Goal: Task Accomplishment & Management: Use online tool/utility

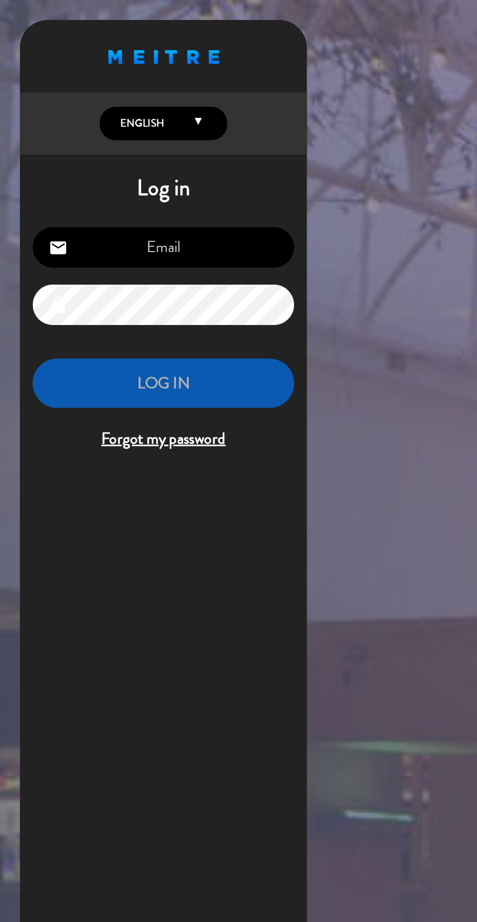
click at [143, 143] on input "email" at bounding box center [100, 151] width 160 height 25
type input "[EMAIL_ADDRESS][DOMAIN_NAME]"
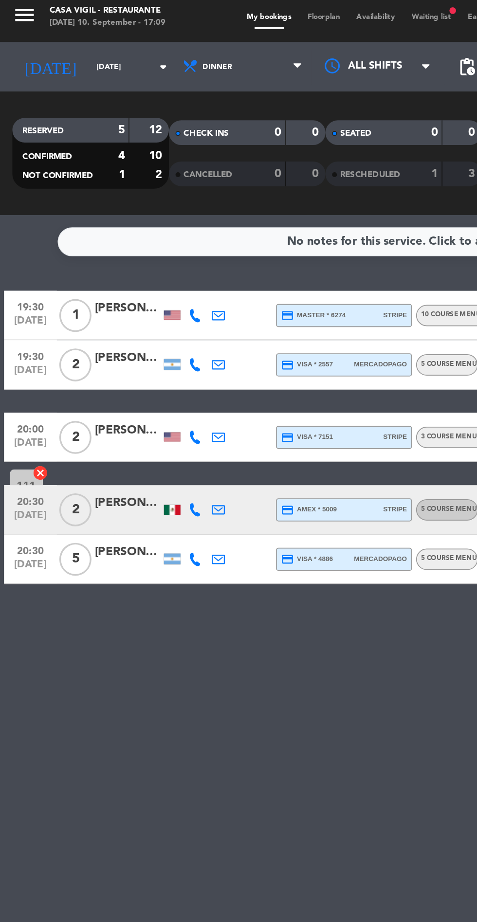
click at [52, 43] on input "[DATE]" at bounding box center [82, 43] width 61 height 15
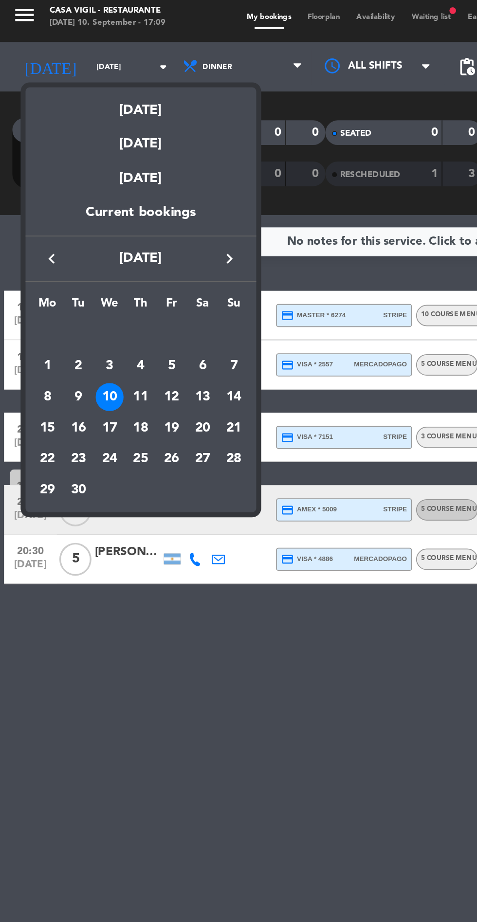
click at [137, 161] on icon "keyboard_arrow_right" at bounding box center [136, 157] width 12 height 12
click at [64, 238] on div "8" at bounding box center [64, 239] width 17 height 17
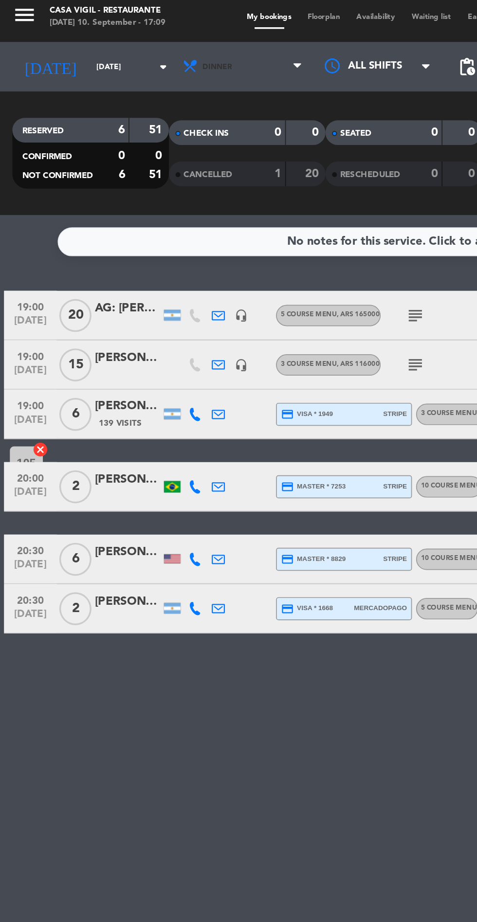
click at [120, 43] on span "Dinner" at bounding box center [129, 43] width 18 height 5
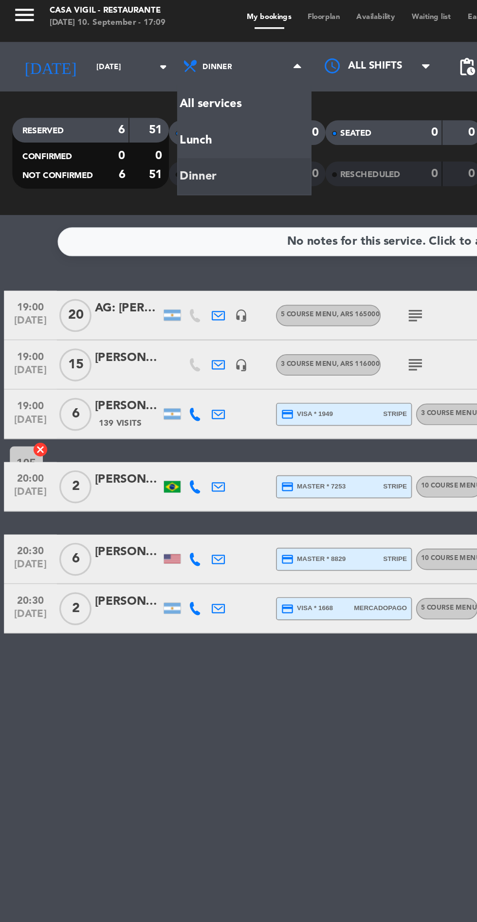
click at [16, 142] on service-notes "No notes for this service. Click to add one" at bounding box center [238, 147] width 477 height 17
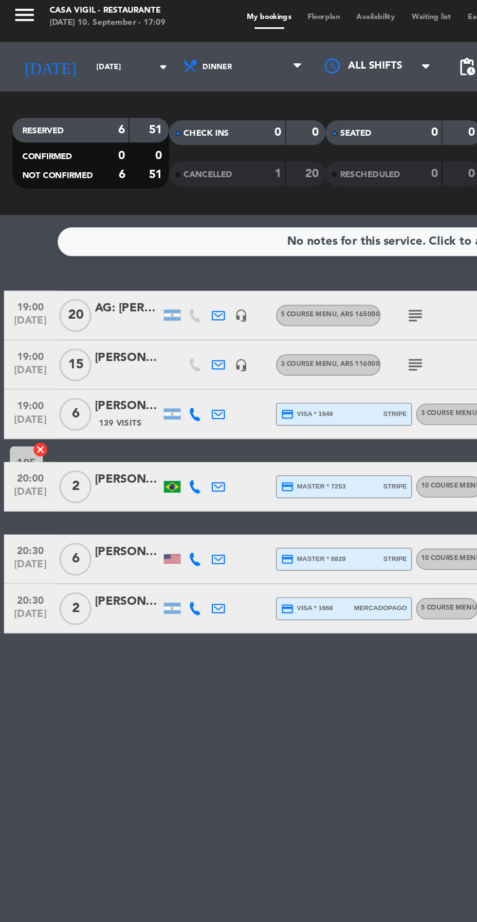
click at [55, 43] on input "[DATE]" at bounding box center [82, 43] width 61 height 15
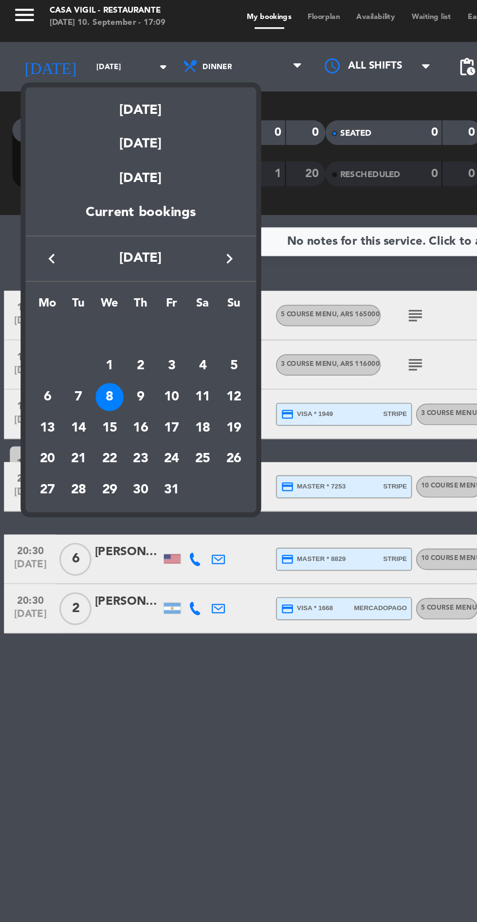
click at [83, 238] on div "9" at bounding box center [83, 239] width 17 height 17
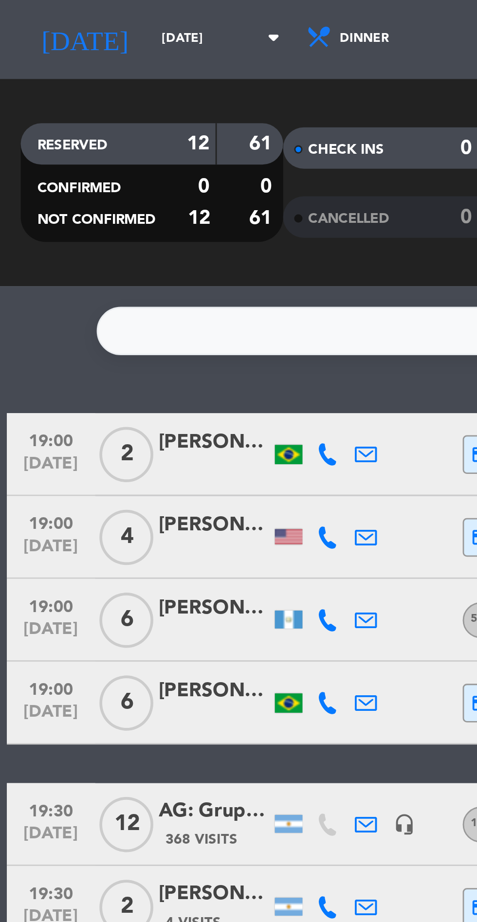
click at [52, 47] on input "[DATE]" at bounding box center [82, 43] width 61 height 15
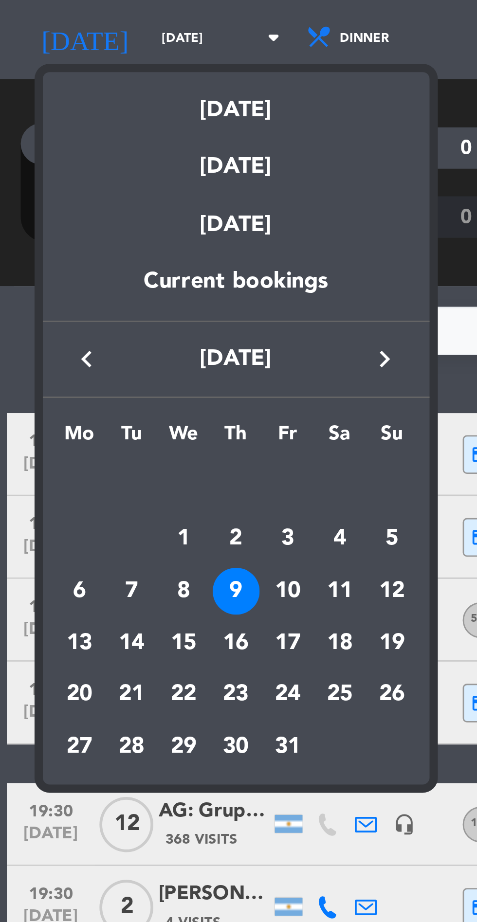
click at [107, 241] on div "10" at bounding box center [101, 239] width 17 height 17
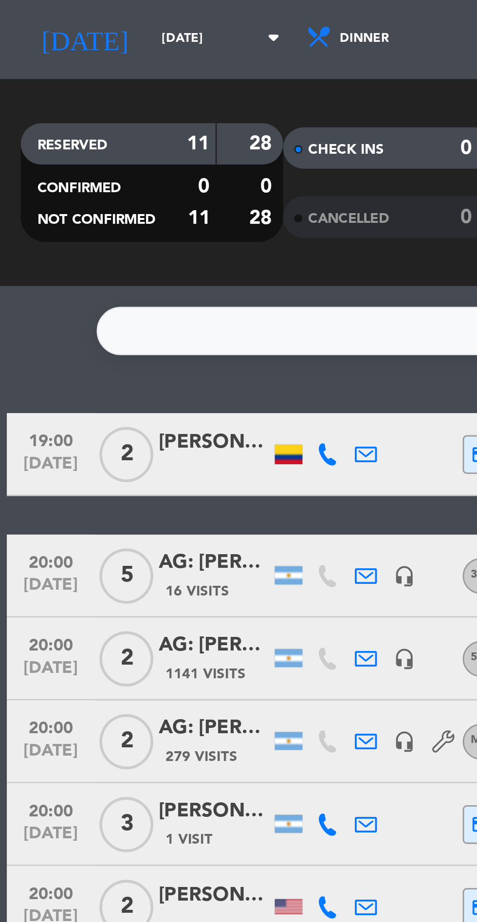
click at [52, 48] on input "[DATE]" at bounding box center [82, 43] width 61 height 15
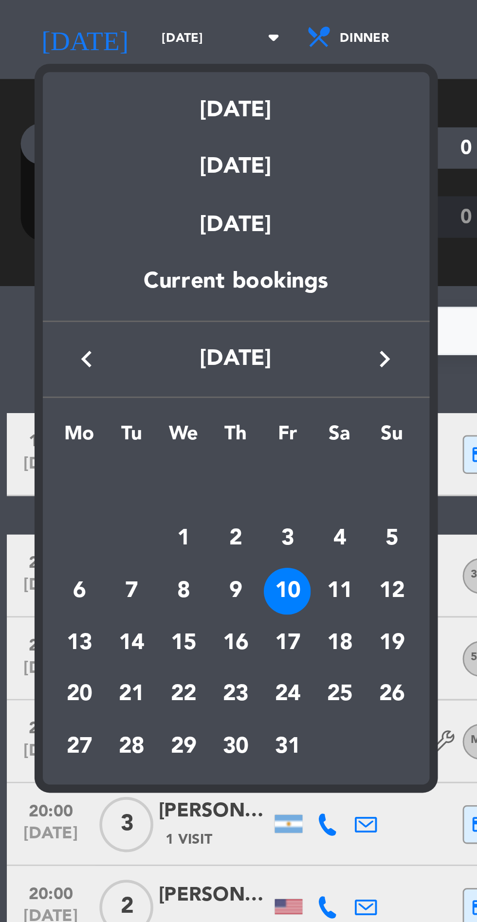
click at [122, 237] on div "11" at bounding box center [119, 239] width 17 height 17
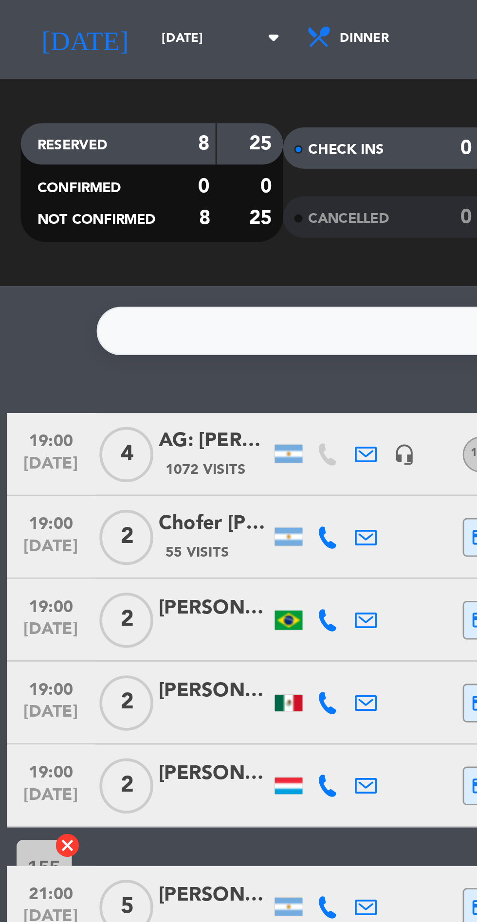
click at [55, 42] on input "[DATE]" at bounding box center [82, 43] width 61 height 15
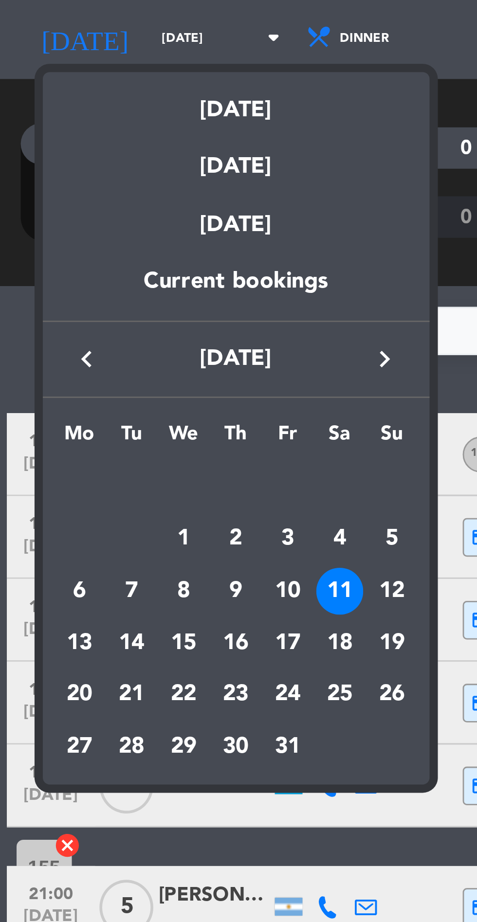
click at [141, 240] on div "12" at bounding box center [138, 239] width 17 height 17
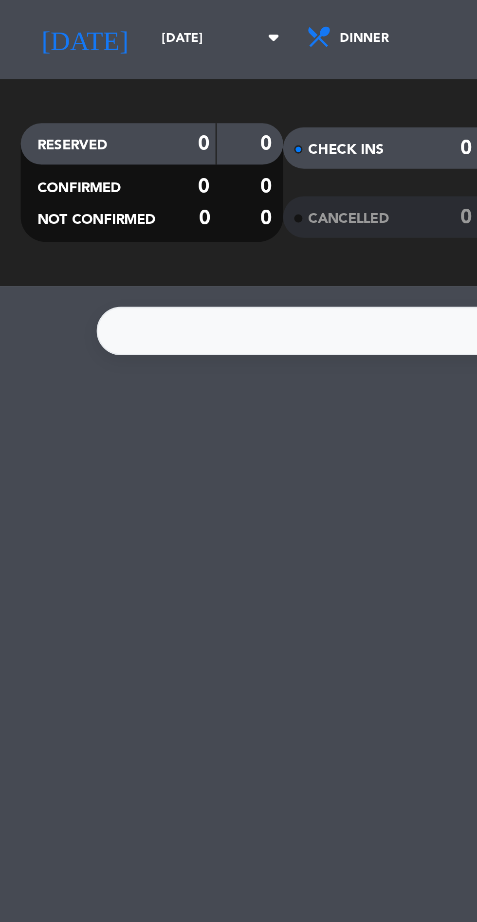
click at [52, 41] on input "[DATE]" at bounding box center [82, 43] width 61 height 15
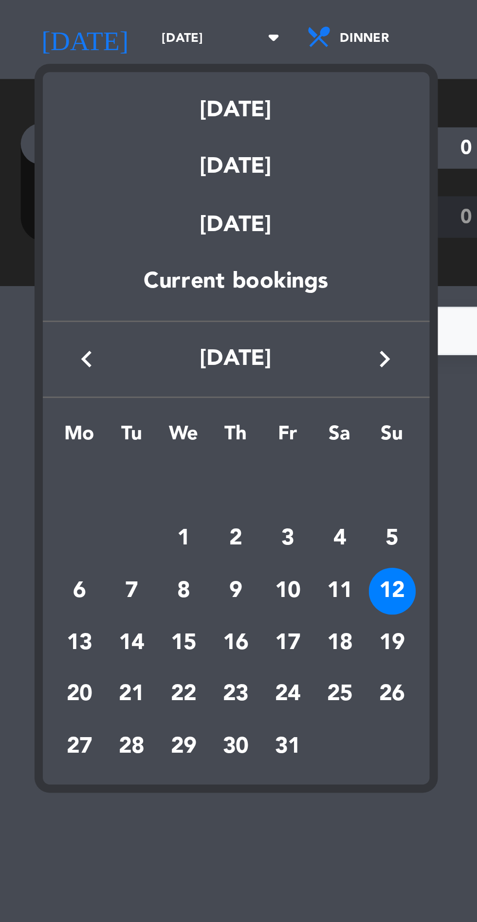
click at [29, 262] on div "13" at bounding box center [27, 257] width 17 height 17
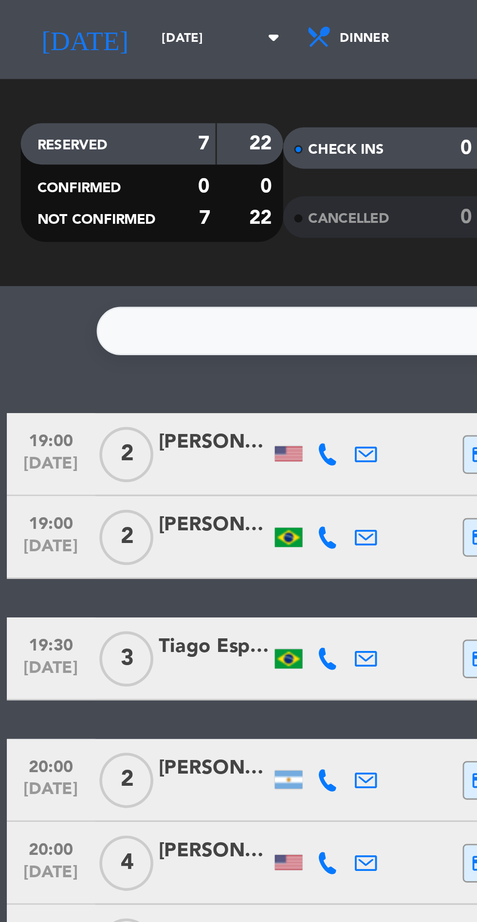
click at [52, 45] on input "[DATE]" at bounding box center [82, 43] width 61 height 15
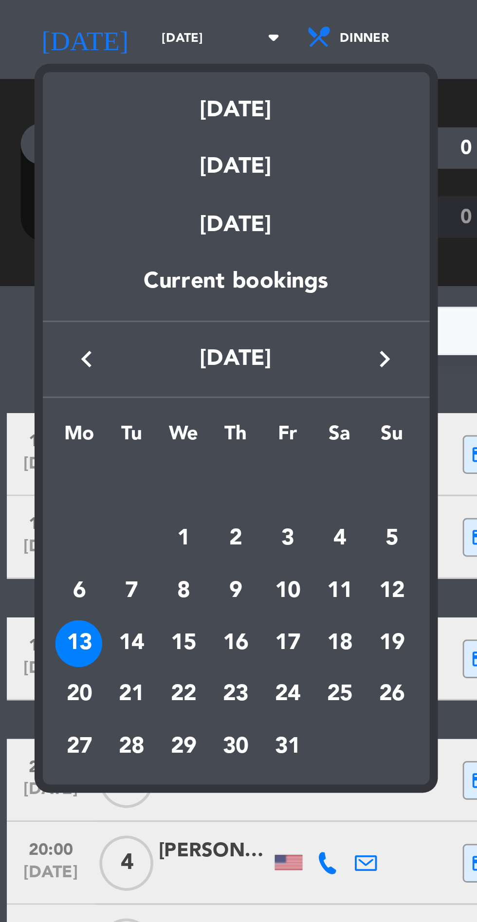
click at [47, 260] on div "14" at bounding box center [46, 257] width 17 height 17
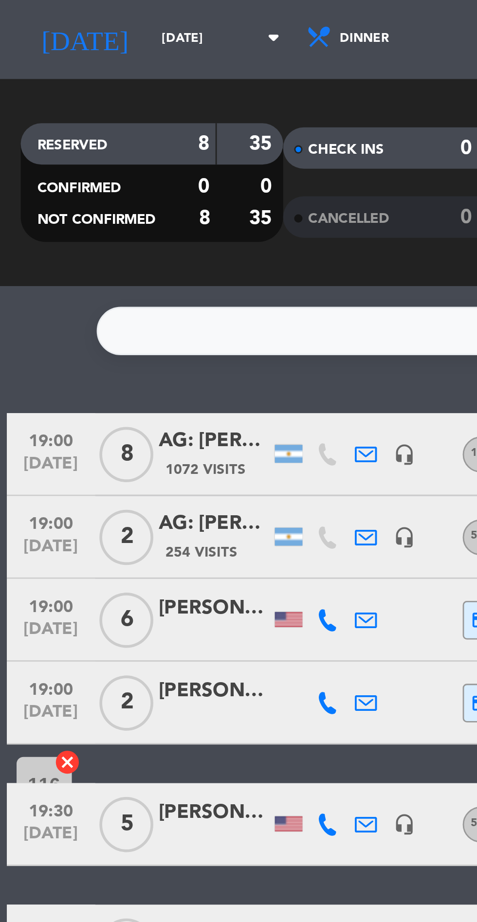
click at [52, 42] on input "[DATE]" at bounding box center [82, 43] width 61 height 15
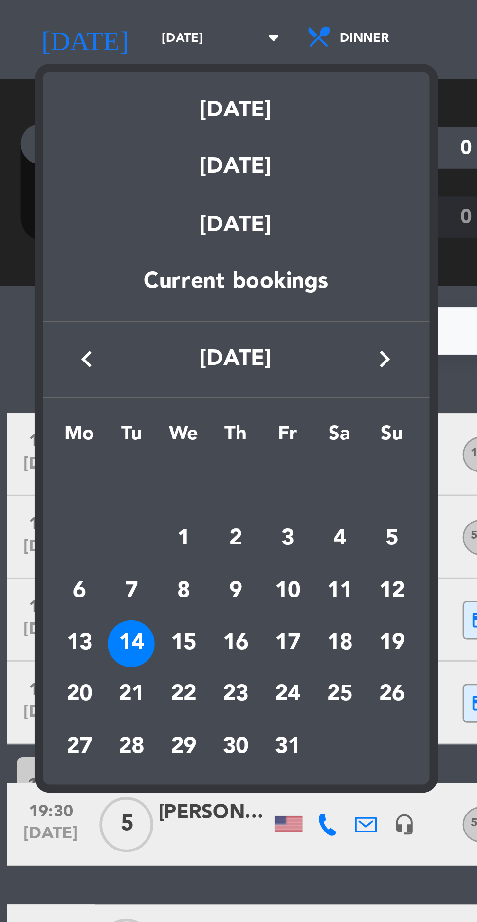
click at [67, 258] on div "15" at bounding box center [64, 257] width 17 height 17
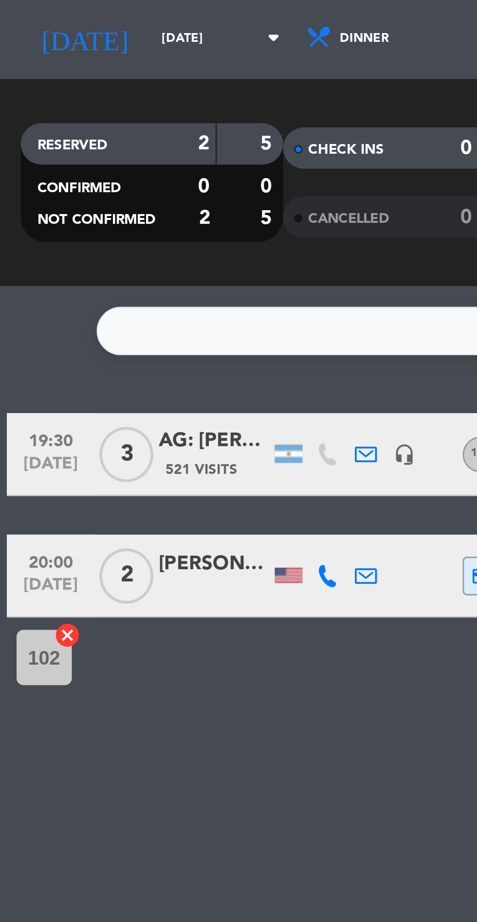
click at [55, 43] on input "[DATE]" at bounding box center [82, 43] width 61 height 15
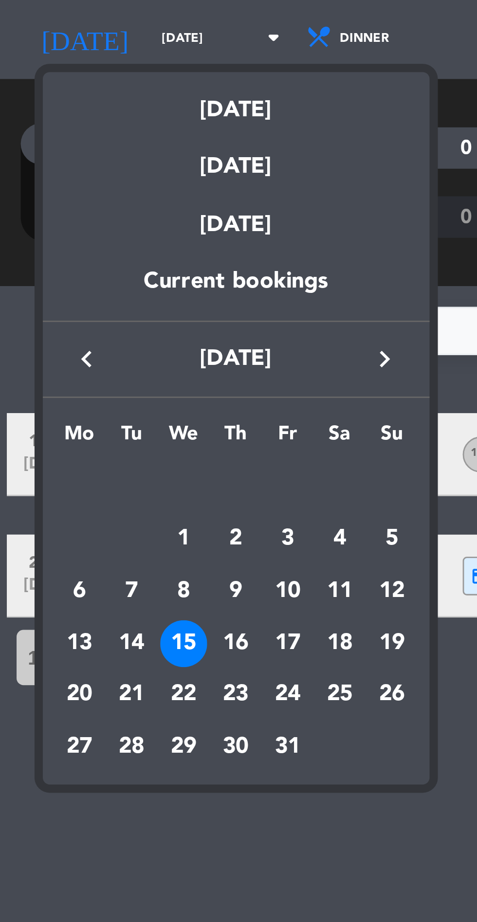
click at [87, 254] on div "16" at bounding box center [83, 257] width 17 height 17
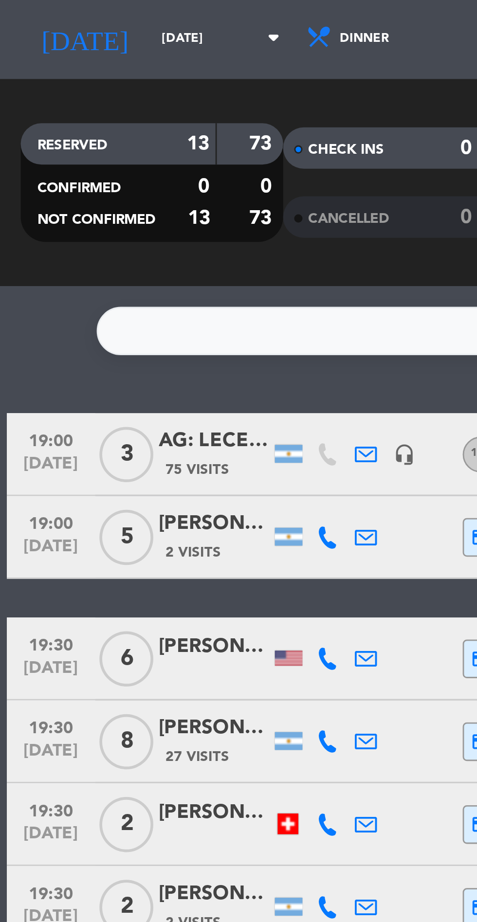
click at [35, 54] on div "[DATE] [DATE] arrow_drop_down" at bounding box center [55, 43] width 97 height 21
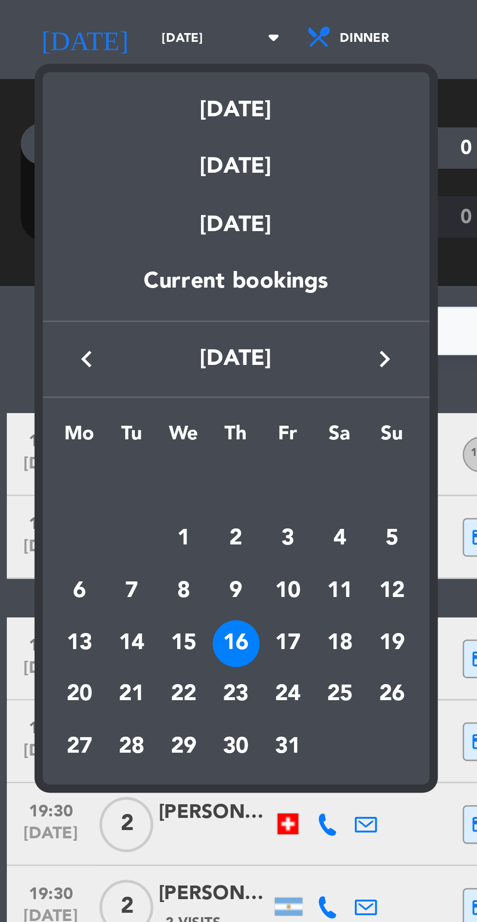
click at [103, 255] on div "17" at bounding box center [101, 257] width 17 height 17
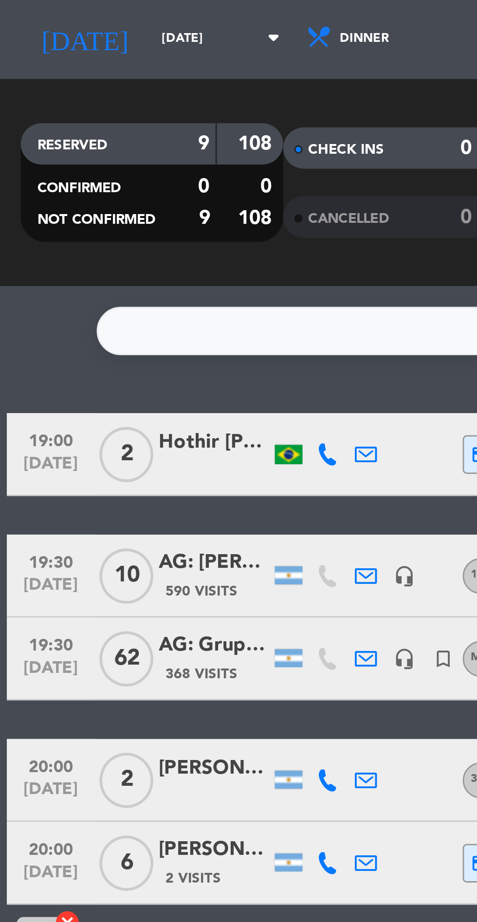
click at [52, 39] on input "[DATE]" at bounding box center [82, 43] width 61 height 15
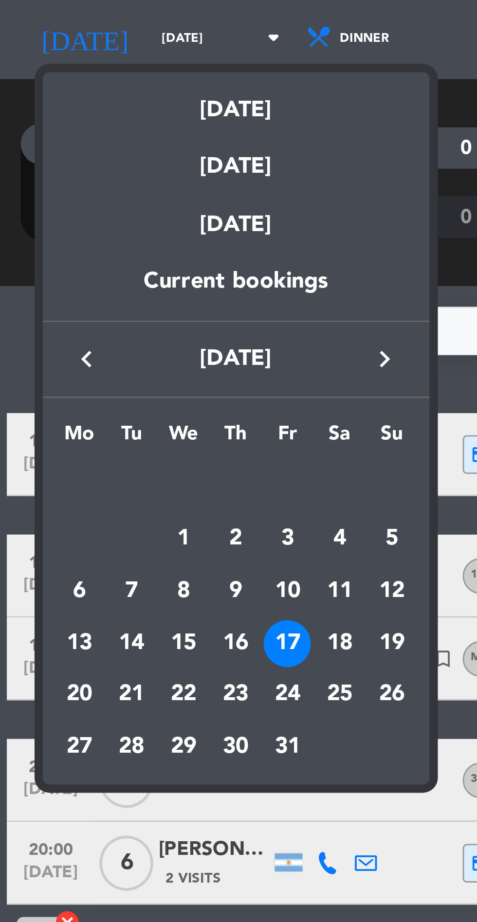
click at [122, 255] on div "18" at bounding box center [119, 257] width 17 height 17
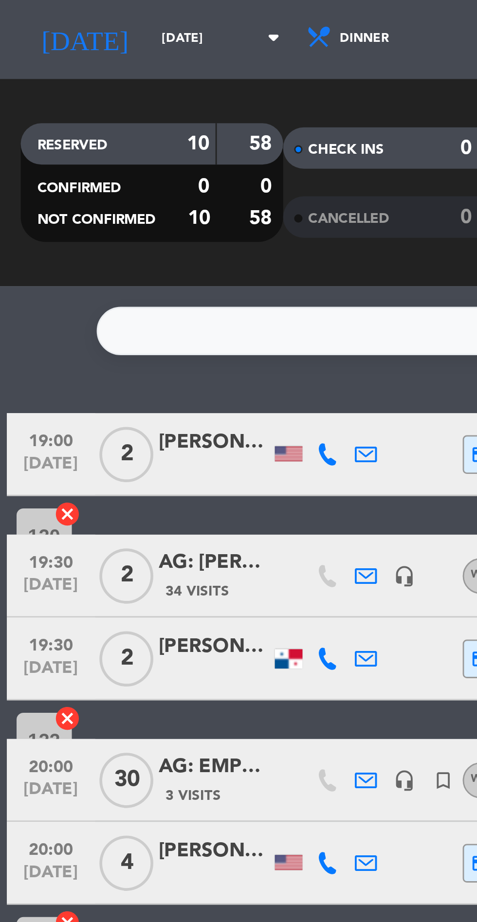
click at [54, 37] on input "[DATE]" at bounding box center [82, 43] width 61 height 15
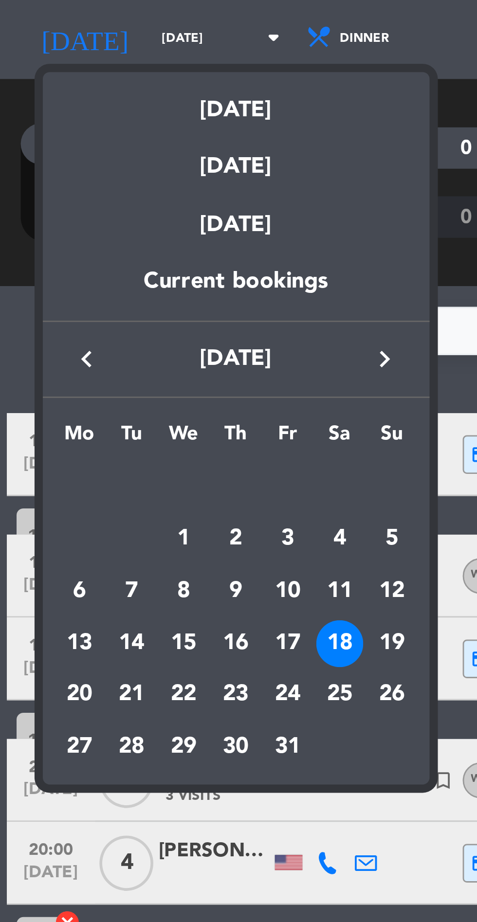
click at [139, 257] on div "19" at bounding box center [138, 257] width 17 height 17
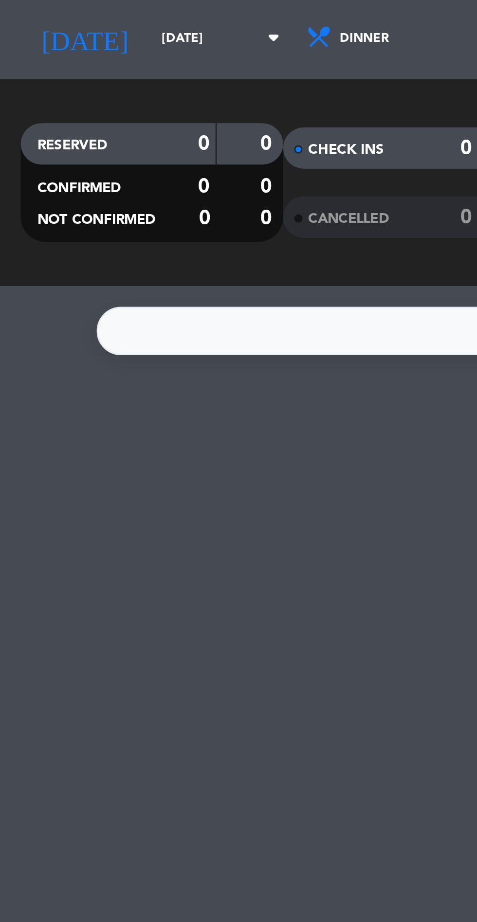
click at [53, 44] on input "[DATE]" at bounding box center [82, 43] width 61 height 15
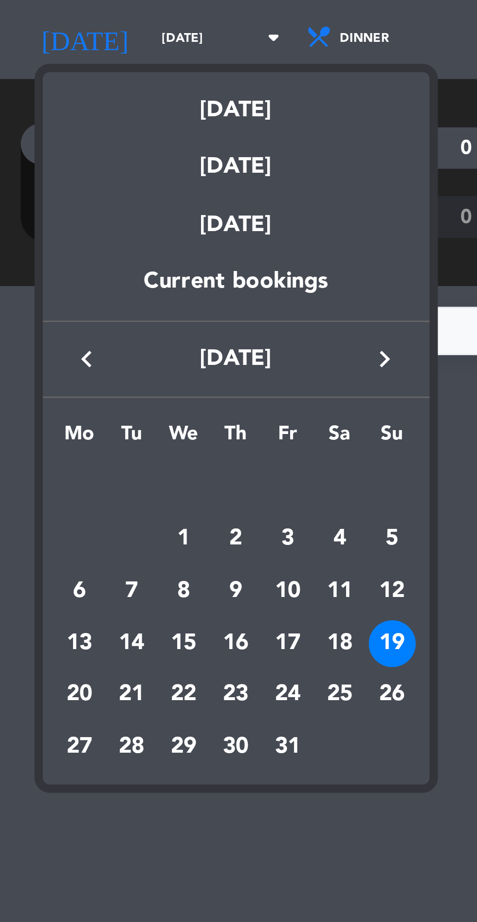
click at [29, 275] on div "20" at bounding box center [27, 275] width 17 height 17
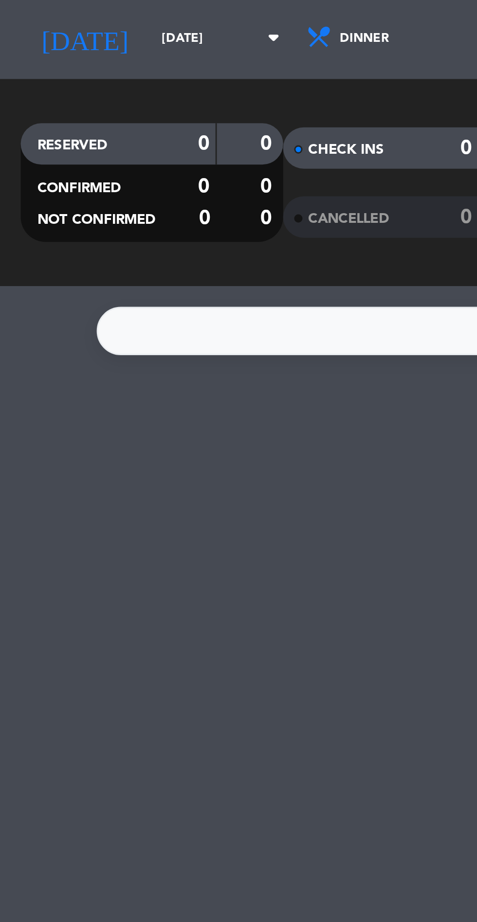
type input "[DATE]"
